Goal: Information Seeking & Learning: Learn about a topic

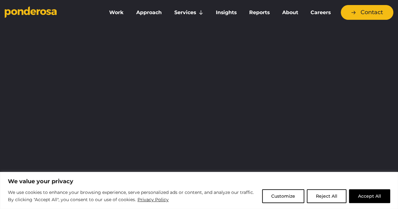
click at [380, 196] on button "Accept All" at bounding box center [369, 196] width 41 height 14
click at [372, 67] on div at bounding box center [199, 43] width 388 height 47
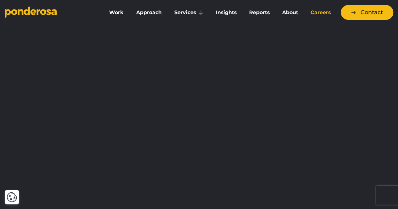
click at [318, 8] on link "Careers" at bounding box center [320, 12] width 30 height 13
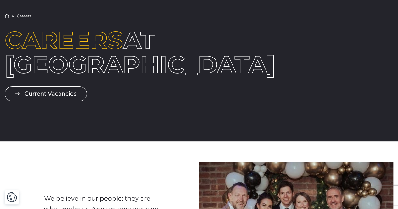
scroll to position [91, 0]
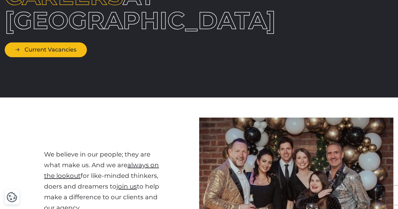
click at [53, 57] on link "Current Vacancies" at bounding box center [46, 49] width 82 height 15
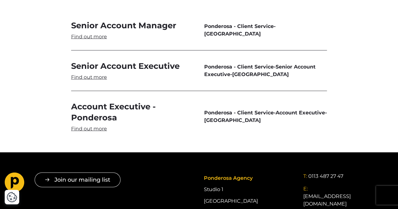
scroll to position [1860, 0]
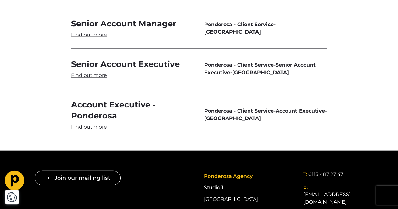
click at [87, 78] on link "Senior Account Executive" at bounding box center [132, 69] width 123 height 20
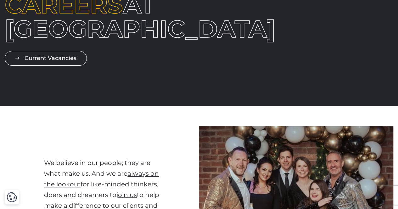
scroll to position [0, 0]
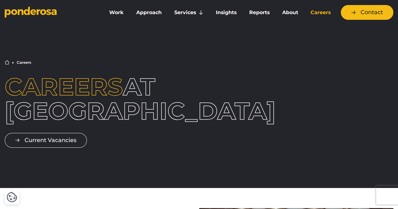
click at [318, 14] on link "Careers" at bounding box center [320, 12] width 30 height 13
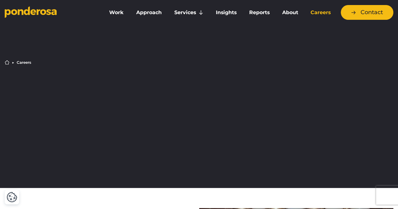
click at [48, 148] on link "Current Vacancies" at bounding box center [46, 140] width 82 height 15
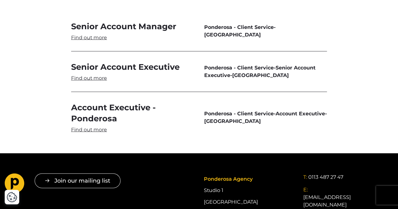
scroll to position [1860, 0]
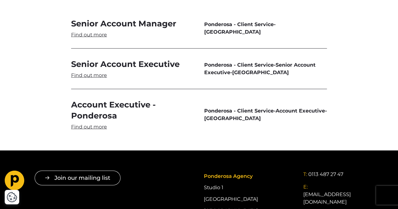
click at [87, 79] on link "Senior Account Executive" at bounding box center [132, 69] width 123 height 20
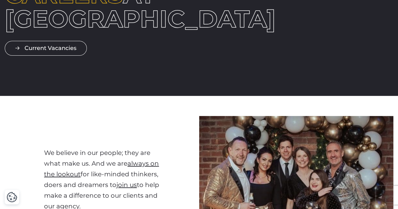
scroll to position [0, 0]
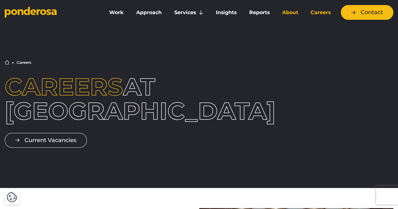
click at [292, 13] on link "About" at bounding box center [290, 12] width 26 height 13
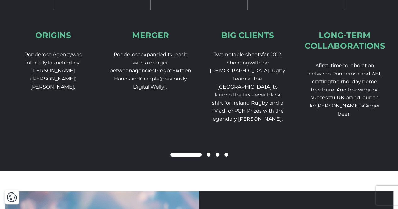
scroll to position [994, 0]
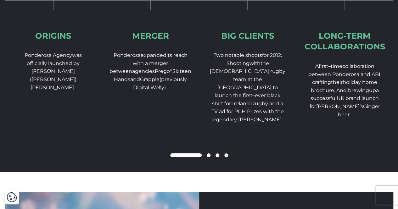
click at [226, 159] on div at bounding box center [199, 156] width 388 height 8
click at [228, 159] on div at bounding box center [199, 156] width 388 height 8
click at [226, 157] on span at bounding box center [226, 155] width 4 height 4
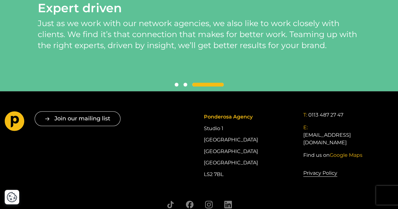
scroll to position [1497, 0]
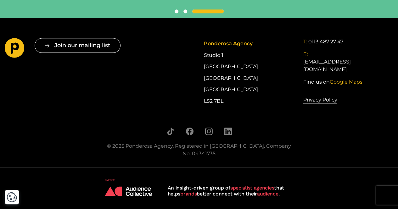
click at [221, 70] on div "Ponderosa Agency Studio [STREET_ADDRESS]" at bounding box center [248, 72] width 90 height 69
click at [221, 70] on div "Ponderosa Agency Studio 1 Cross York Street Studios Cross York Street Leeds LS2…" at bounding box center [248, 72] width 90 height 69
copy div "[GEOGRAPHIC_DATA]"
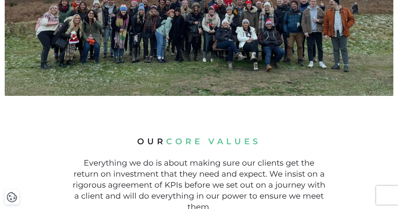
scroll to position [0, 0]
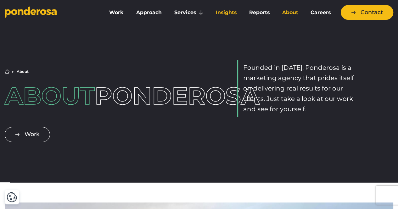
click at [227, 11] on link "Insights" at bounding box center [226, 12] width 31 height 13
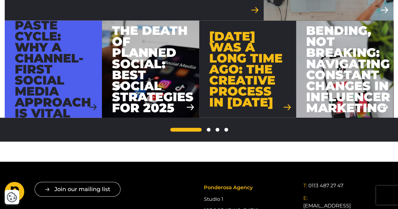
scroll to position [642, 0]
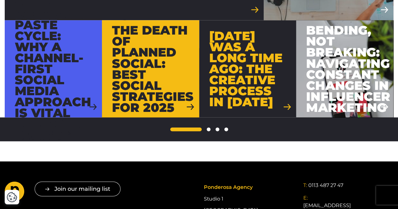
click at [180, 73] on div "The Death of Planned Social: Best Social Strategies for 2025" at bounding box center [152, 69] width 81 height 88
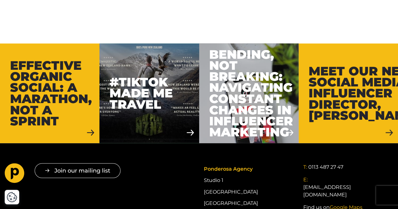
scroll to position [1687, 0]
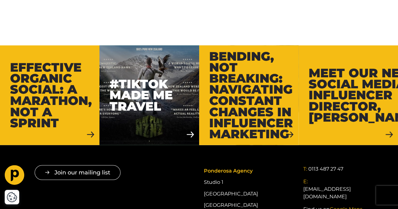
click at [269, 92] on div "Bending, Not Breaking: Navigating Constant Changes in Influencer Marketing" at bounding box center [251, 95] width 84 height 88
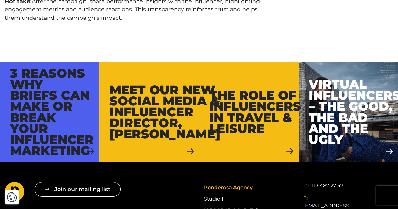
scroll to position [2071, 0]
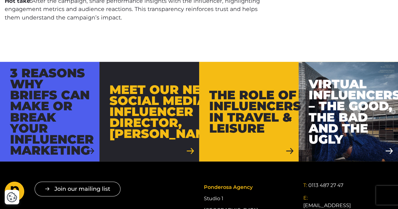
click at [169, 111] on div "Meet our new Social Media & Influencer Director, Gina Deen" at bounding box center [164, 111] width 111 height 55
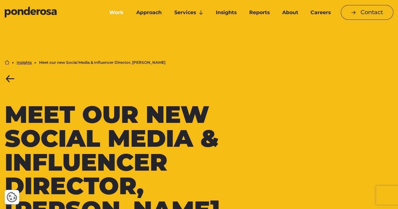
click at [116, 11] on link "Work" at bounding box center [116, 12] width 25 height 13
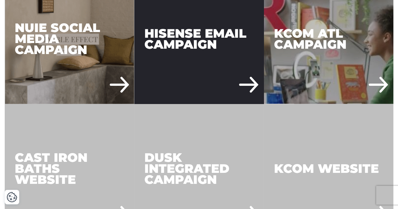
scroll to position [507, 0]
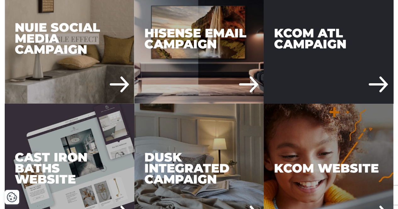
click at [335, 72] on div "KCOM ATL Campaign" at bounding box center [328, 39] width 130 height 130
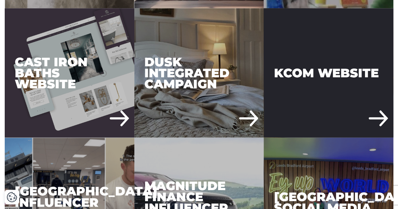
scroll to position [603, 0]
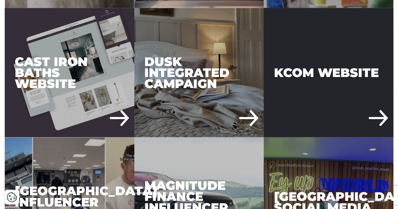
click at [378, 97] on div "KCOM Website" at bounding box center [328, 73] width 130 height 130
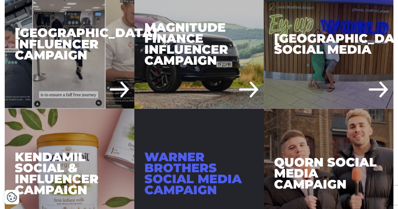
scroll to position [826, 0]
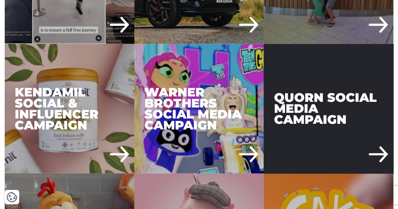
click at [327, 71] on div "Quorn Social Media Campaign" at bounding box center [328, 109] width 130 height 130
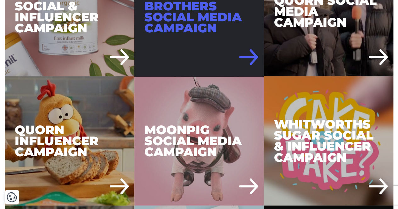
scroll to position [963, 0]
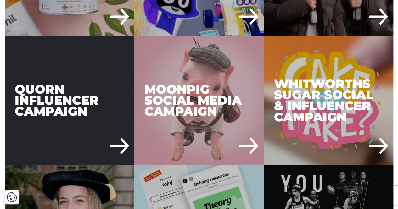
click at [98, 68] on div "Quorn Influencer Campaign" at bounding box center [70, 101] width 130 height 130
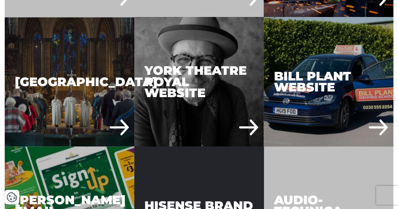
scroll to position [1498, 0]
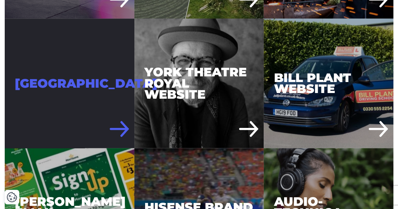
click at [104, 27] on div "Salisbury Cathedral" at bounding box center [70, 84] width 130 height 130
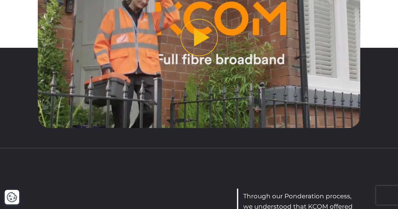
scroll to position [583, 0]
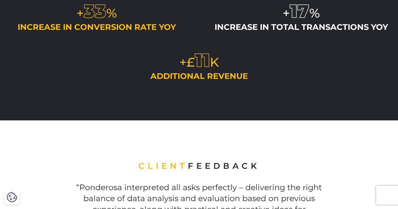
scroll to position [1525, 0]
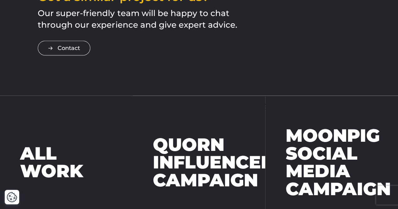
scroll to position [1762, 0]
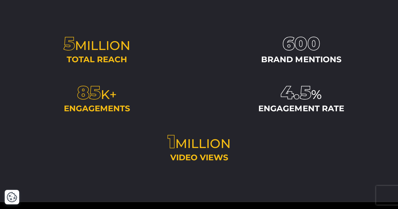
scroll to position [1375, 0]
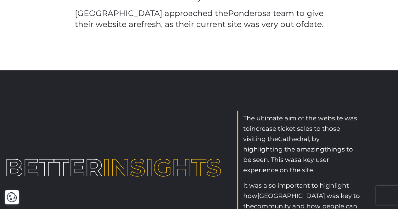
scroll to position [544, 0]
